Goal: Task Accomplishment & Management: Use online tool/utility

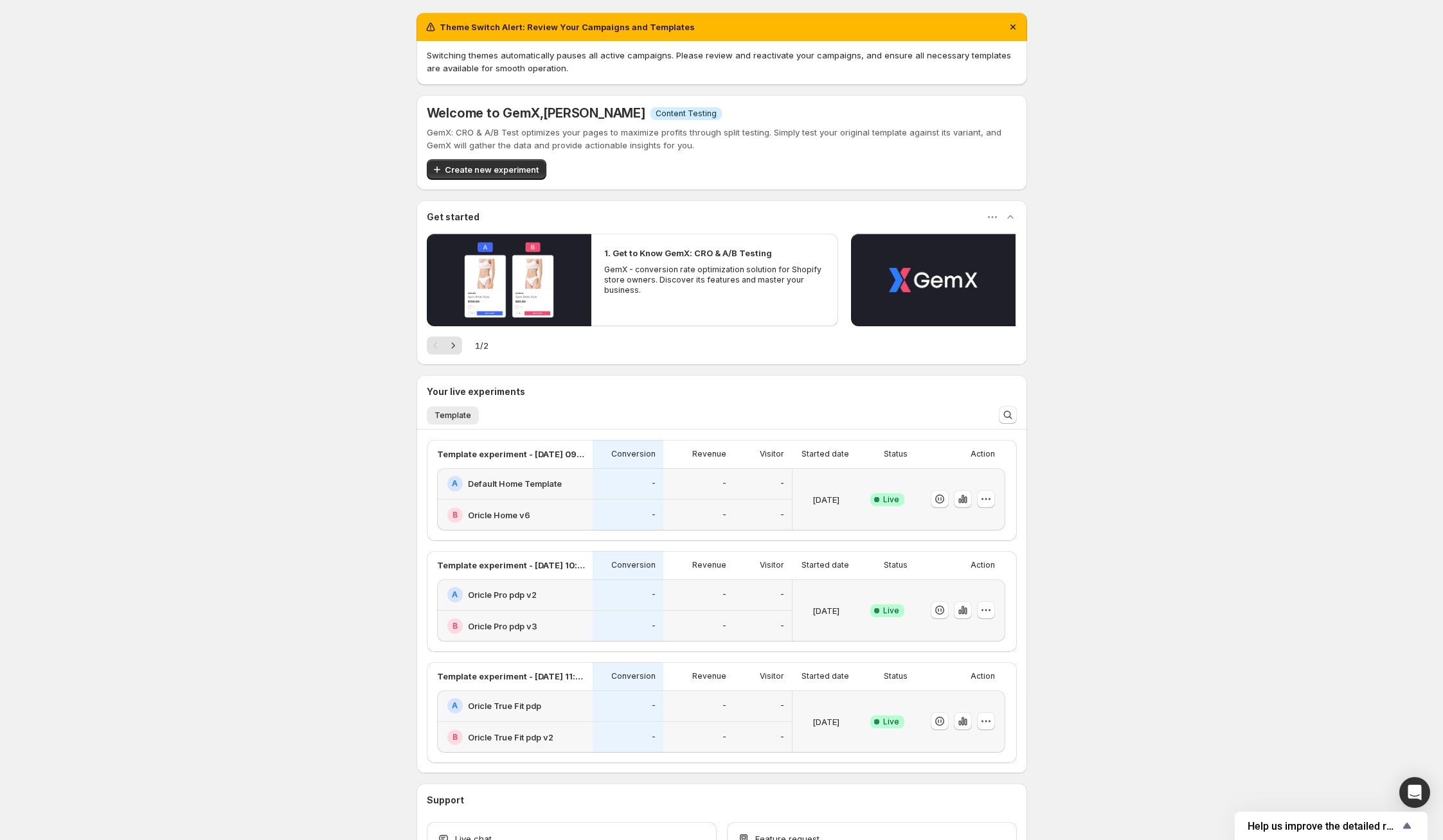
scroll to position [95, 0]
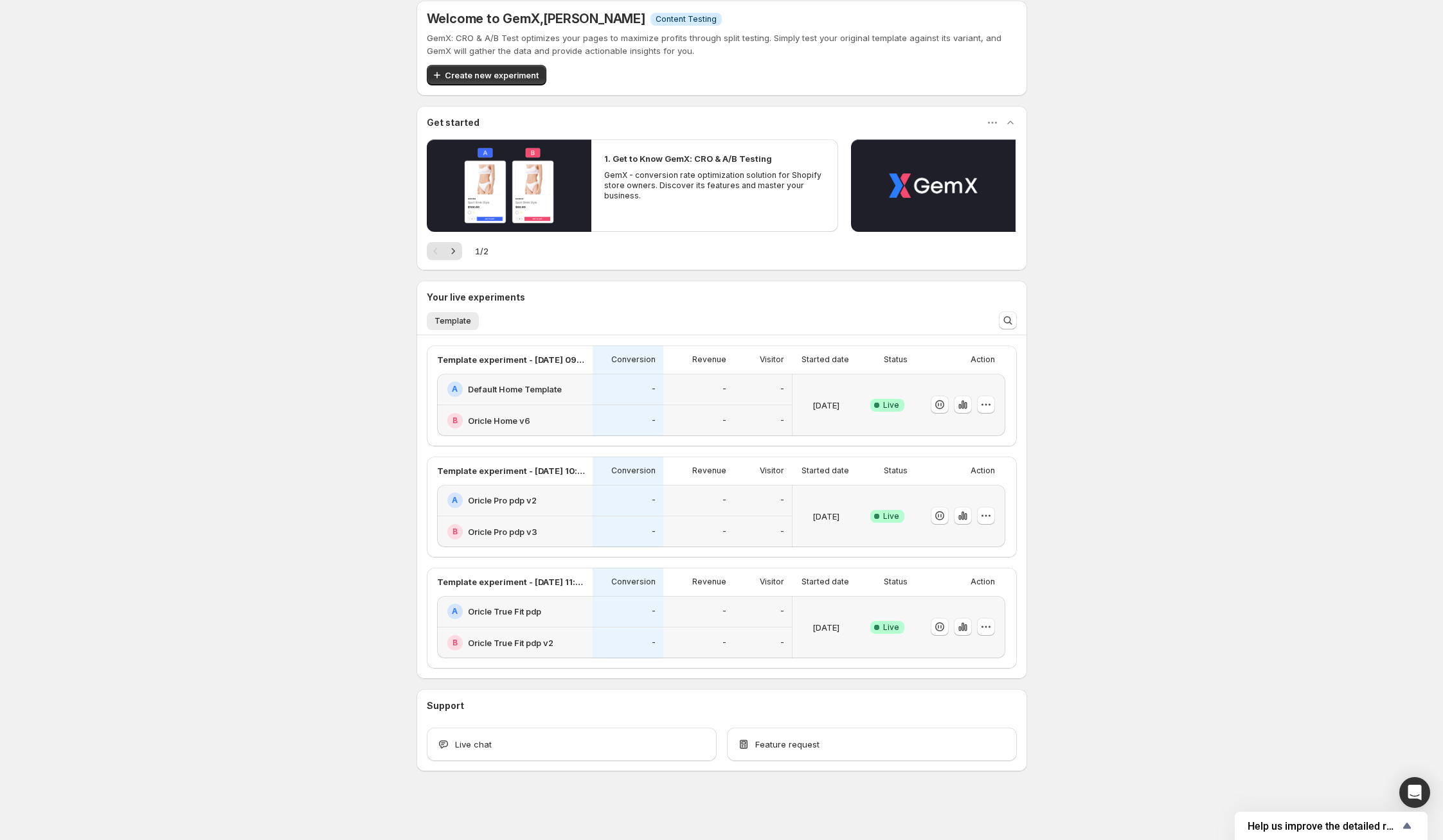
click at [621, 422] on div "-" at bounding box center [627, 421] width 55 height 16
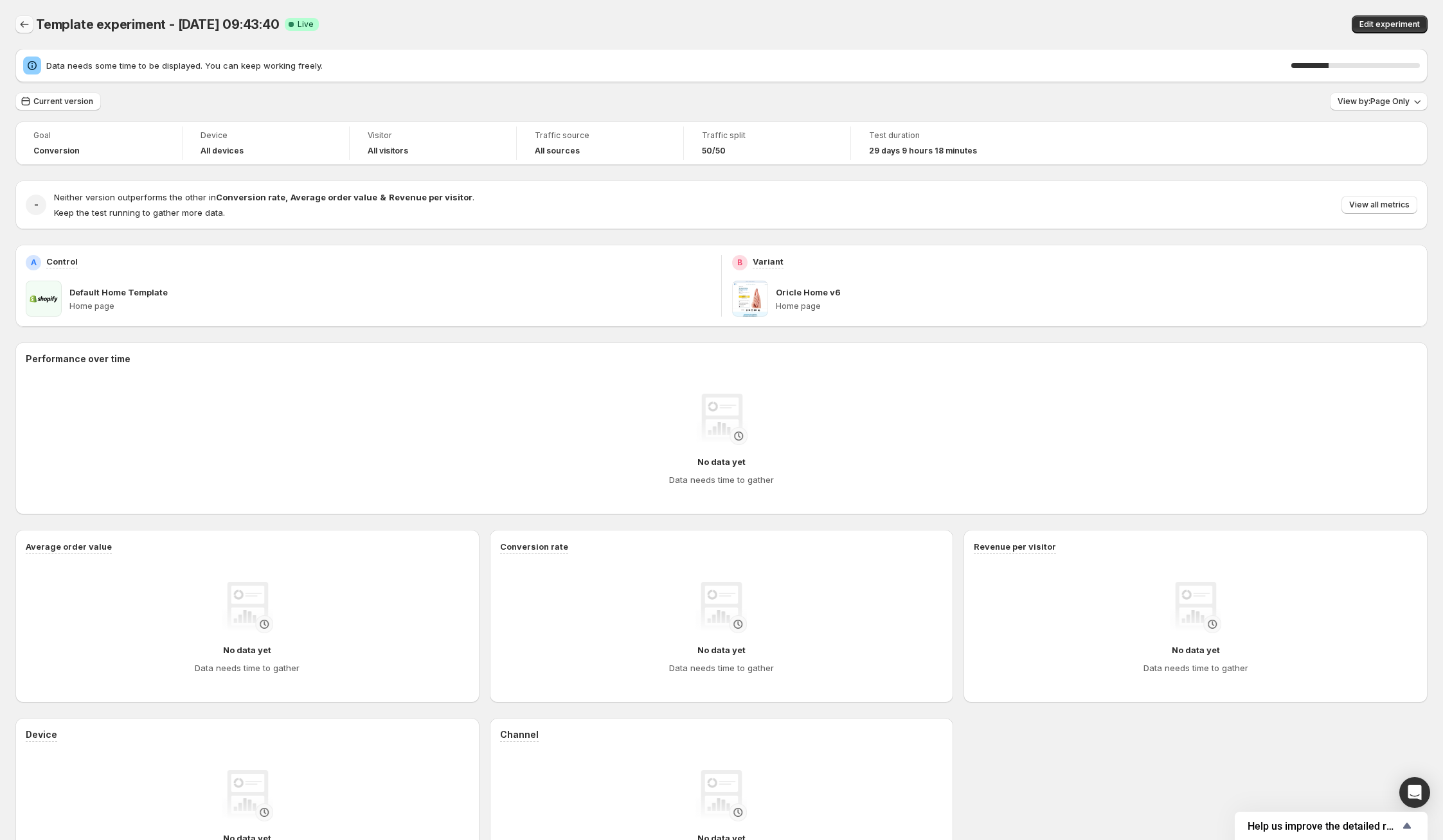
click at [32, 26] on button "Back" at bounding box center [24, 24] width 18 height 18
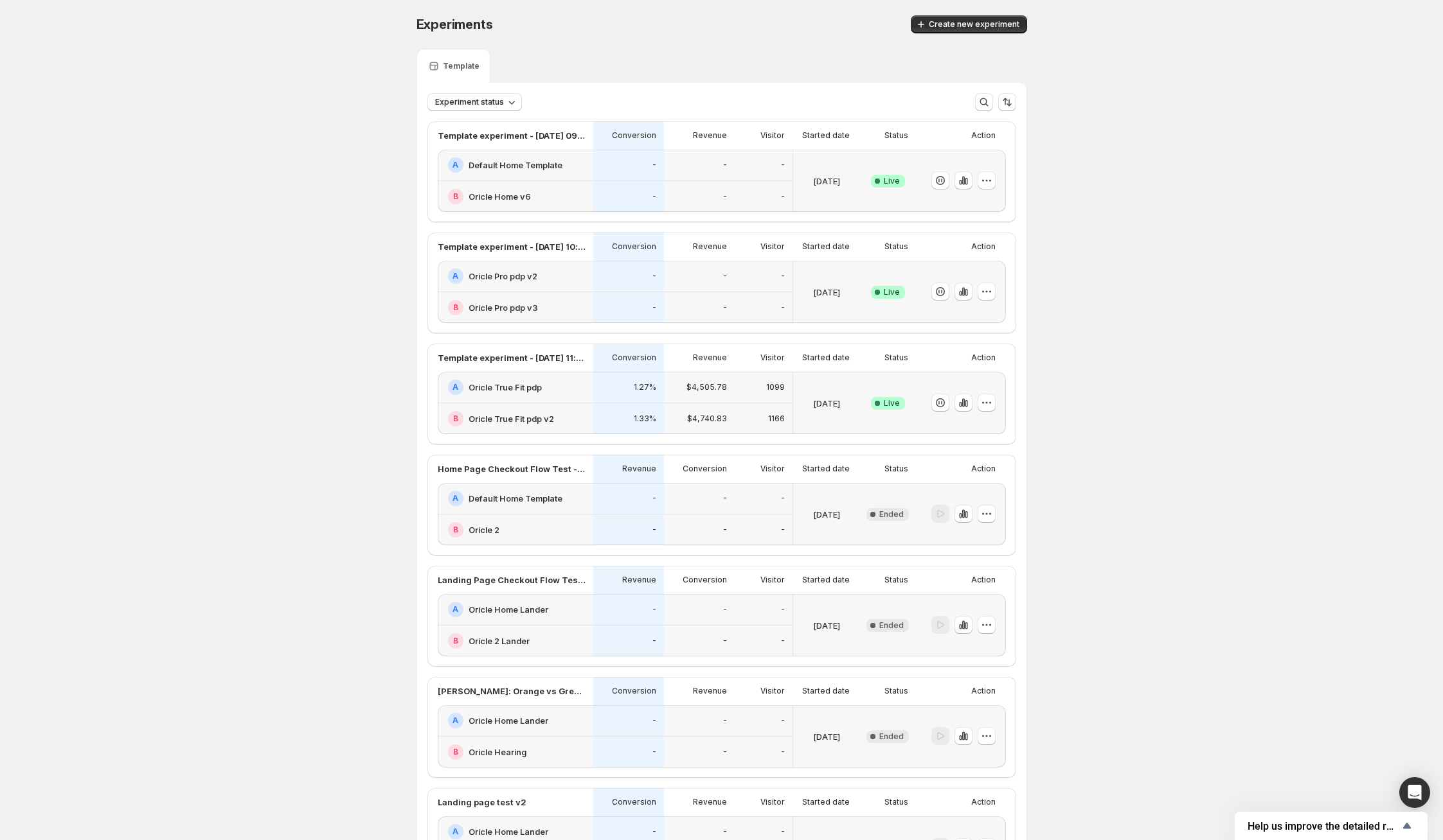
click at [679, 203] on div "-" at bounding box center [699, 196] width 55 height 16
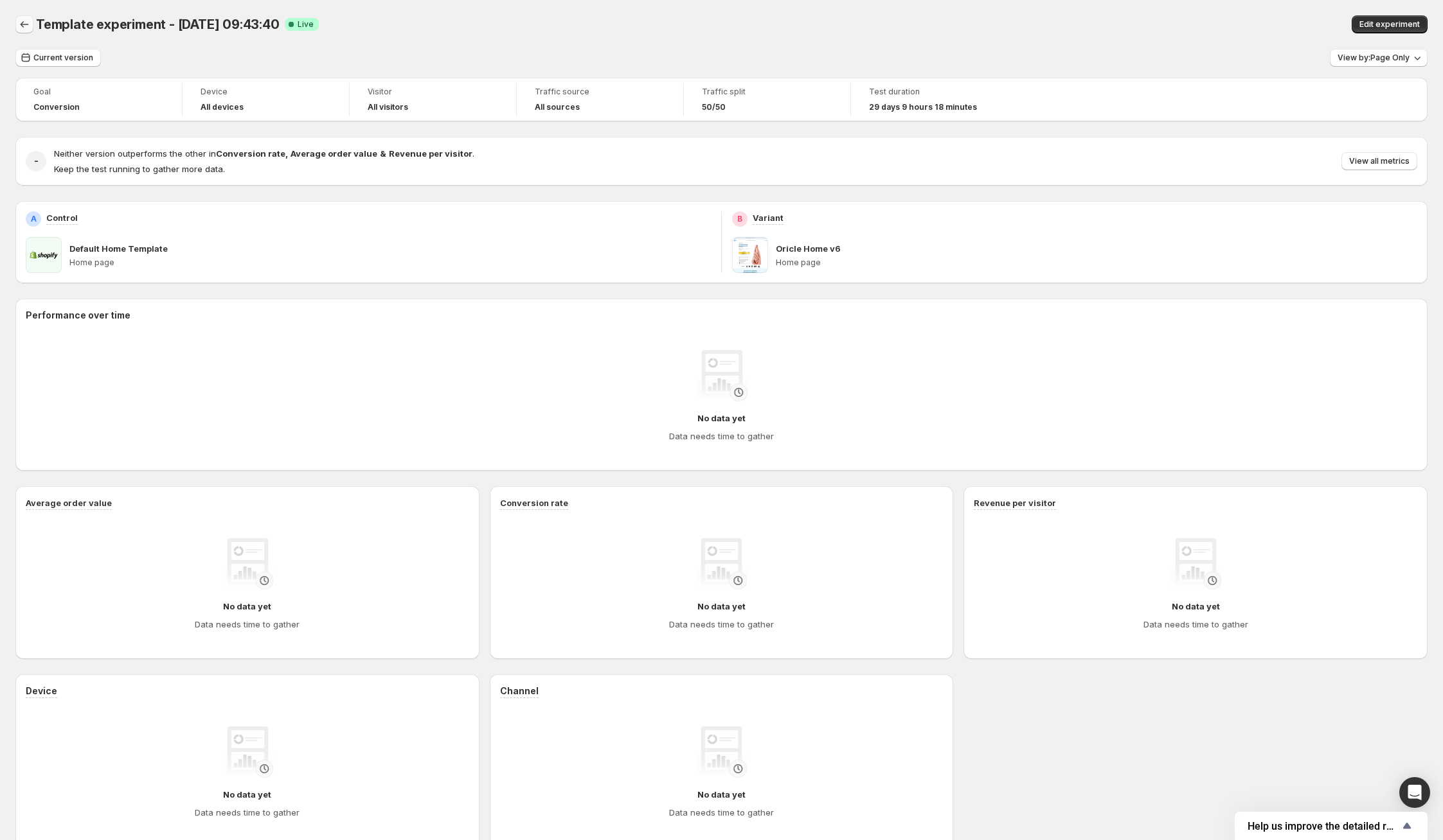
click at [25, 28] on icon "Back" at bounding box center [25, 25] width 13 height 13
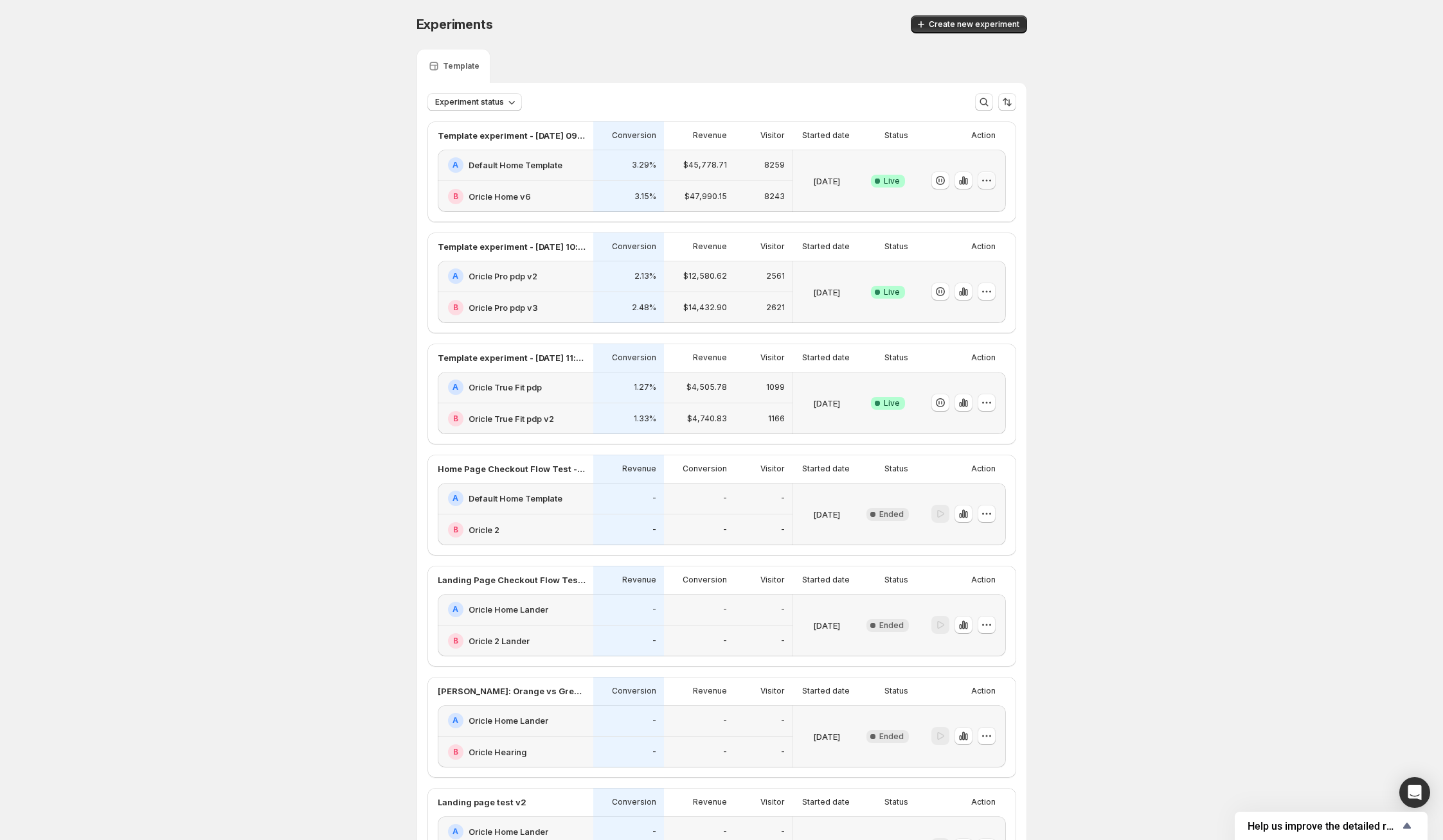
click at [993, 177] on button "button" at bounding box center [986, 181] width 18 height 18
click at [958, 252] on span "End experiment" at bounding box center [962, 250] width 62 height 10
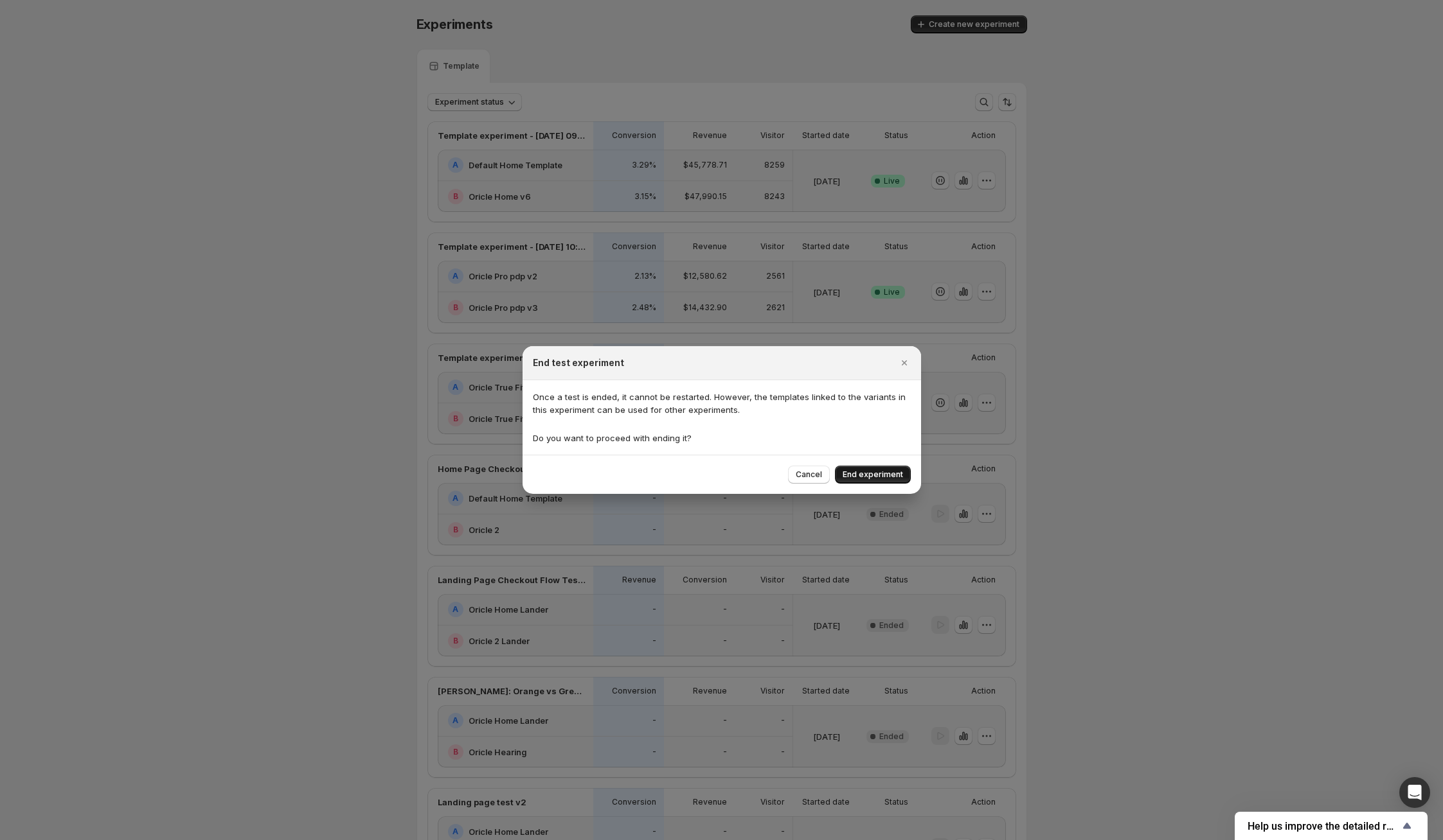
click at [875, 469] on button "End experiment" at bounding box center [872, 474] width 76 height 18
